Goal: Information Seeking & Learning: Learn about a topic

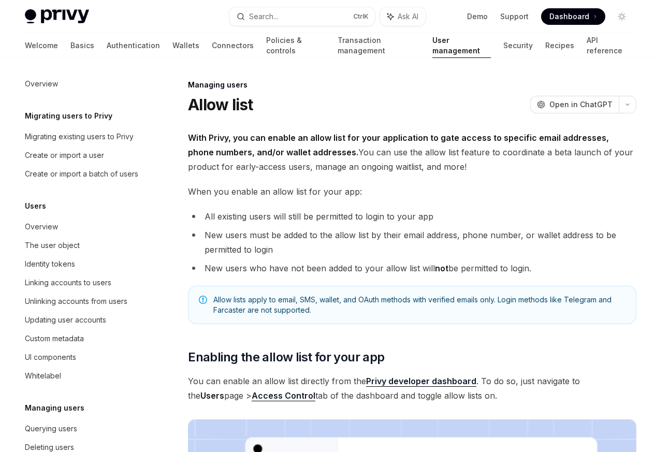
scroll to position [146, 0]
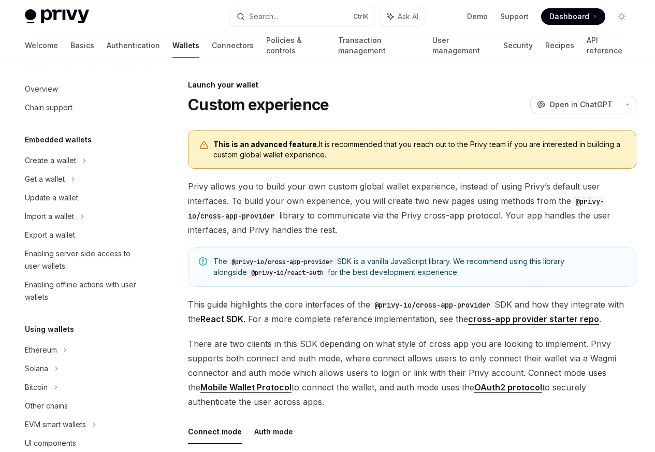
scroll to position [474, 0]
